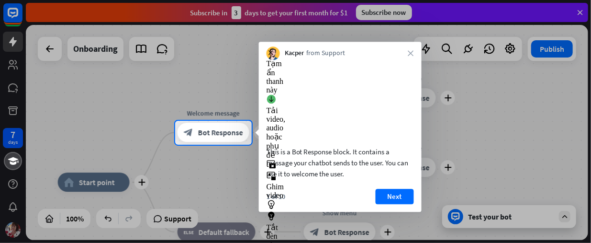
click at [411, 48] on div "Kacper from Support close" at bounding box center [340, 51] width 163 height 18
click at [414, 54] on div "Kacper from Support close" at bounding box center [340, 51] width 163 height 18
click at [397, 204] on button "Next" at bounding box center [395, 195] width 38 height 15
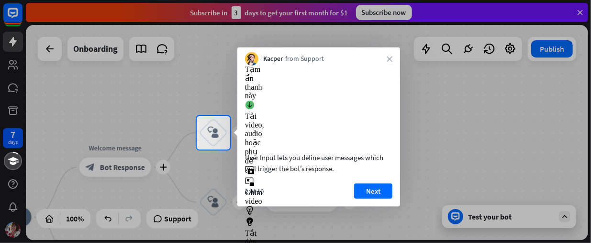
click at [249, 61] on div "Tạm ẩn thanh này" at bounding box center [254, 77] width 19 height 46
click at [388, 55] on div "Kacper from Support close" at bounding box center [318, 56] width 163 height 18
click at [381, 198] on button "Next" at bounding box center [373, 190] width 38 height 15
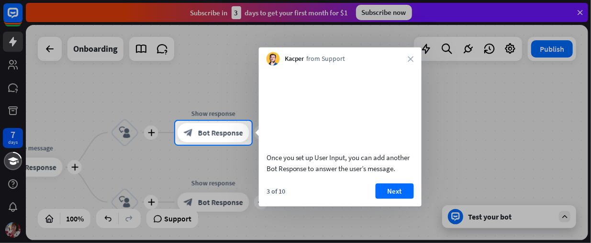
click at [406, 56] on div "Kacper from Support close" at bounding box center [340, 56] width 163 height 18
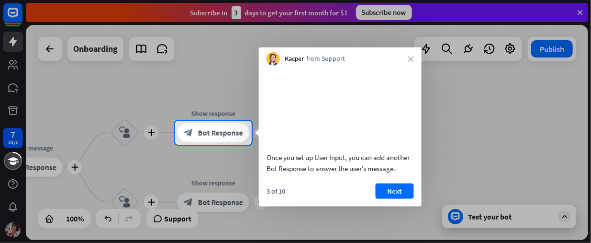
click at [579, 7] on div at bounding box center [295, 60] width 591 height 121
click at [577, 12] on div at bounding box center [295, 60] width 591 height 121
click at [577, 11] on div at bounding box center [295, 60] width 591 height 121
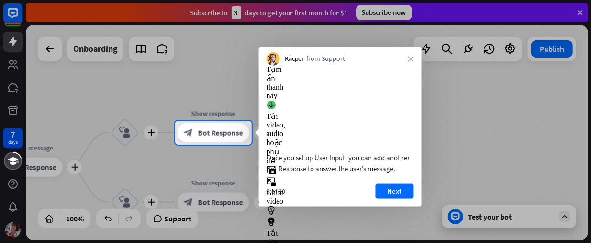
click at [582, 11] on div at bounding box center [295, 60] width 591 height 121
drag, startPoint x: 582, startPoint y: 11, endPoint x: 420, endPoint y: 68, distance: 172.3
click at [582, 11] on div at bounding box center [295, 60] width 591 height 121
click at [410, 57] on icon "close" at bounding box center [411, 59] width 6 height 6
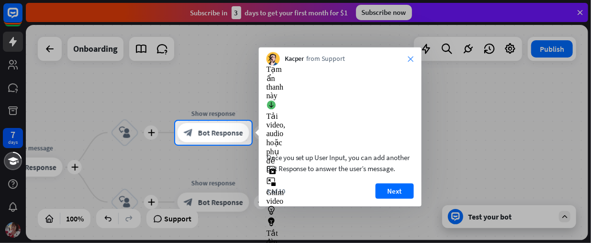
click at [410, 57] on div at bounding box center [295, 60] width 591 height 121
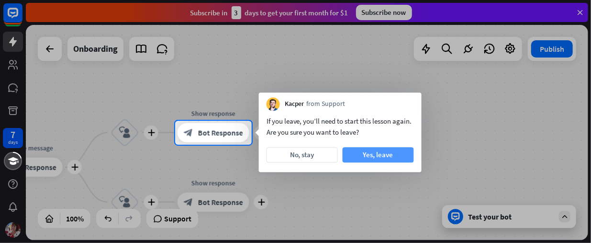
click at [377, 156] on button "Yes, leave" at bounding box center [378, 154] width 71 height 15
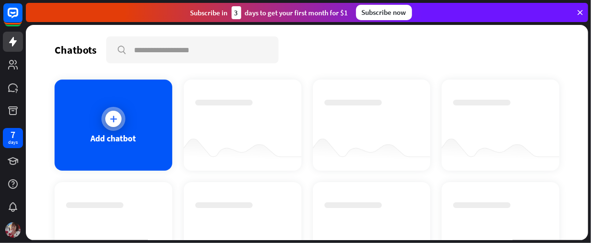
click at [113, 116] on icon at bounding box center [114, 119] width 10 height 10
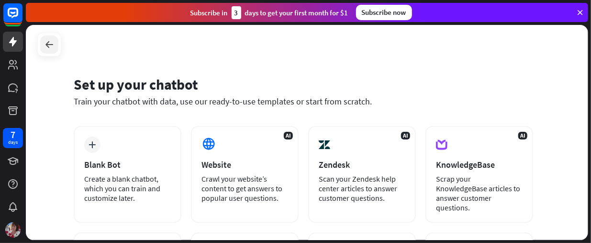
click at [51, 42] on icon at bounding box center [49, 44] width 11 height 11
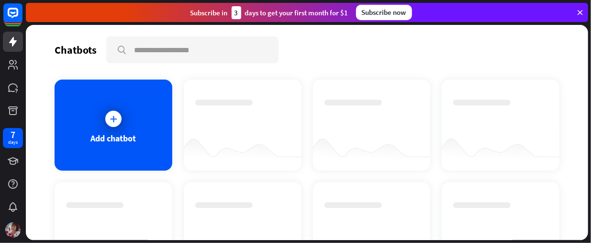
click at [582, 12] on icon at bounding box center [580, 12] width 9 height 9
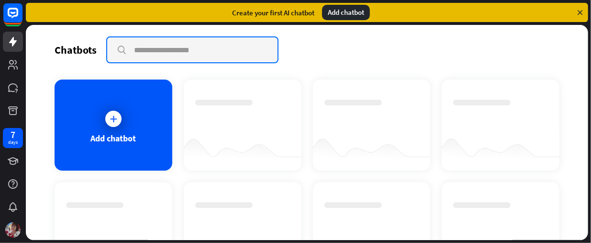
click at [188, 51] on input "text" at bounding box center [192, 49] width 170 height 25
